Goal: Task Accomplishment & Management: Use online tool/utility

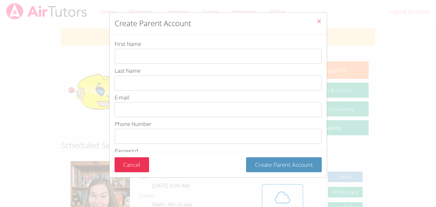
scroll to position [55, 0]
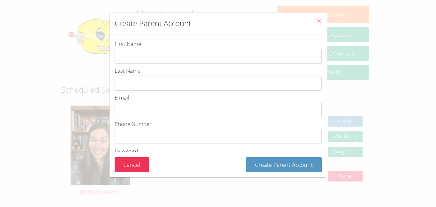
click at [319, 25] on span "Close" at bounding box center [318, 21] width 5 height 7
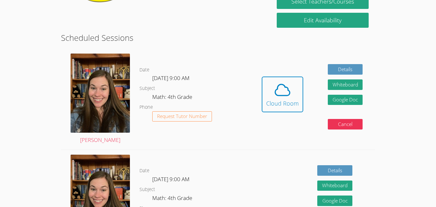
scroll to position [107, 0]
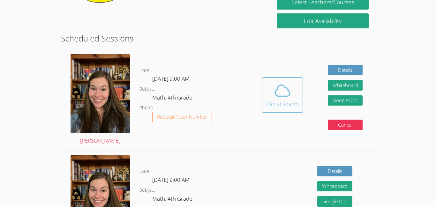
click at [298, 95] on span at bounding box center [282, 91] width 33 height 18
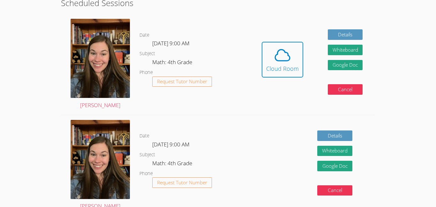
scroll to position [144, 0]
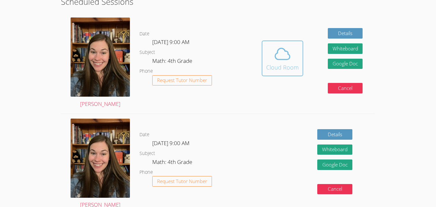
click at [282, 62] on icon at bounding box center [282, 54] width 18 height 18
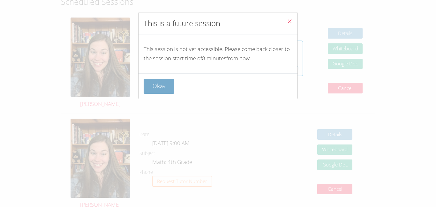
click at [157, 93] on button "Okay" at bounding box center [159, 86] width 31 height 15
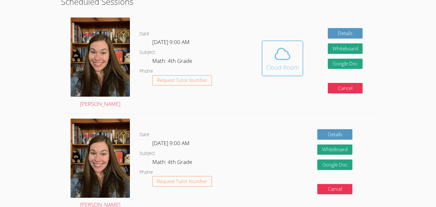
click at [284, 75] on button "Cloud Room" at bounding box center [281, 58] width 41 height 36
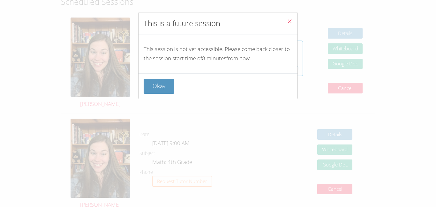
click at [0, 117] on div "This is a future session This session is not yet accessible. Please come back c…" at bounding box center [218, 103] width 436 height 207
click at [158, 89] on button "Okay" at bounding box center [159, 86] width 31 height 15
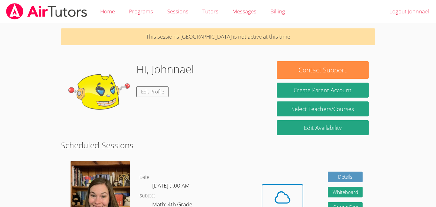
scroll to position [144, 0]
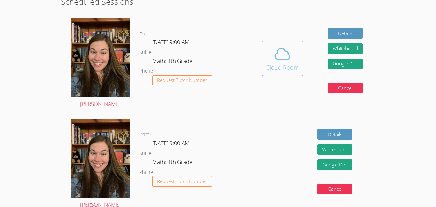
click at [282, 57] on icon at bounding box center [282, 54] width 18 height 18
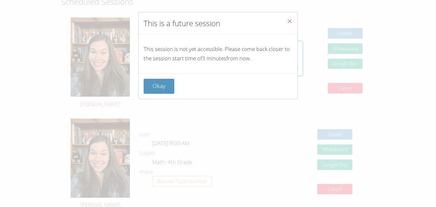
click at [291, 23] on icon "Close" at bounding box center [289, 20] width 5 height 5
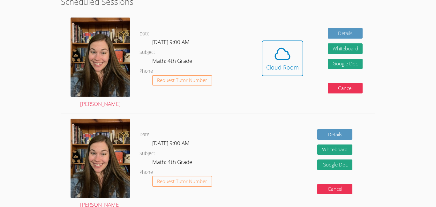
click at [272, 129] on div "Details Whiteboard Hidden Google Doc Cancel" at bounding box center [311, 164] width 125 height 101
click at [281, 61] on icon at bounding box center [282, 54] width 18 height 18
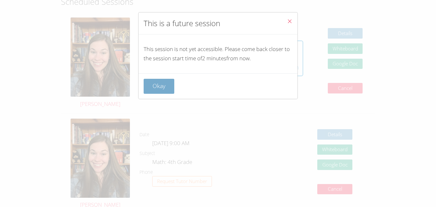
click at [169, 81] on button "Okay" at bounding box center [159, 86] width 31 height 15
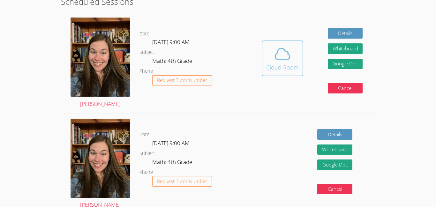
click at [279, 61] on icon at bounding box center [282, 54] width 18 height 18
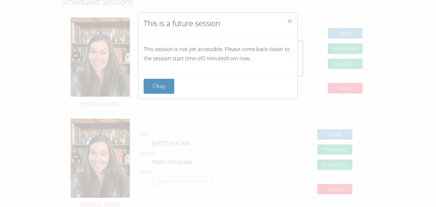
click at [171, 94] on div "Okay" at bounding box center [217, 86] width 159 height 26
click at [153, 84] on button "Okay" at bounding box center [159, 86] width 31 height 15
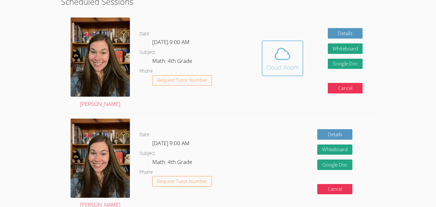
click at [283, 41] on button "Cloud Room" at bounding box center [281, 58] width 41 height 36
click at [295, 63] on div "Cloud Room" at bounding box center [282, 67] width 33 height 9
click at [302, 64] on button "Cloud Room" at bounding box center [281, 58] width 41 height 36
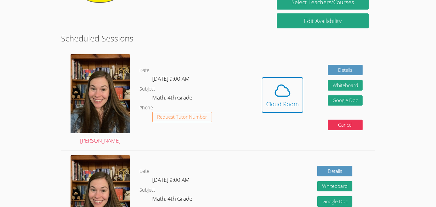
scroll to position [107, 0]
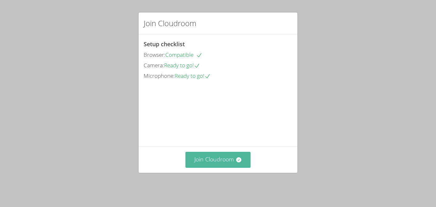
click at [230, 163] on button "Join Cloudroom" at bounding box center [217, 160] width 65 height 16
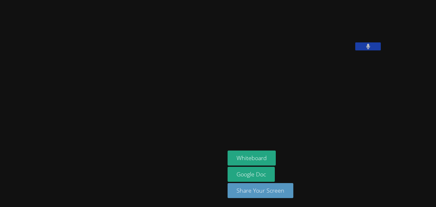
click at [355, 50] on button at bounding box center [368, 46] width 26 height 8
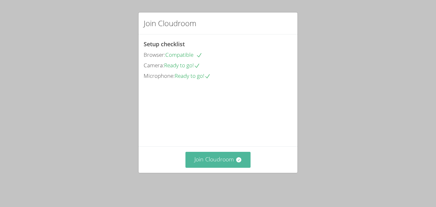
click at [213, 161] on button "Join Cloudroom" at bounding box center [217, 160] width 65 height 16
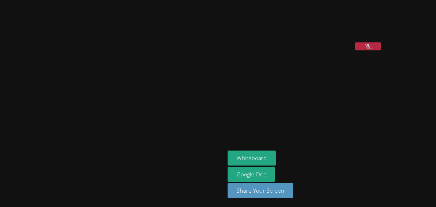
click at [364, 49] on icon at bounding box center [367, 46] width 7 height 5
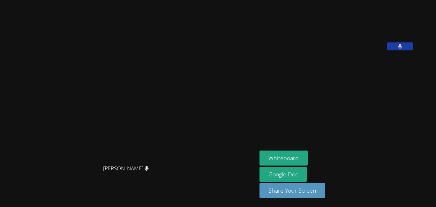
click at [307, 122] on aside "Johnnael Laborieux Whiteboard Google Doc Share Your Screen" at bounding box center [336, 103] width 159 height 207
click at [307, 156] on button "Whiteboard" at bounding box center [283, 158] width 48 height 15
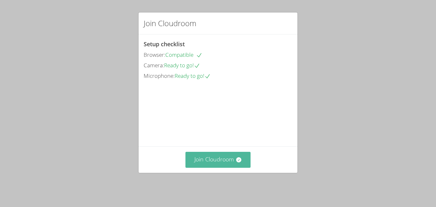
click at [216, 162] on button "Join Cloudroom" at bounding box center [217, 160] width 65 height 16
